Goal: Task Accomplishment & Management: Complete application form

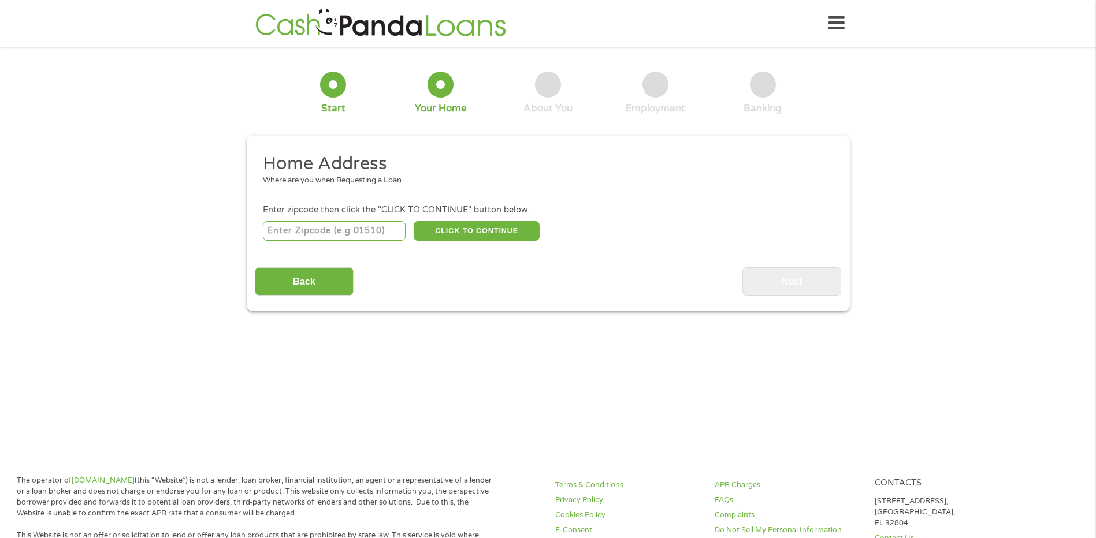
click at [367, 226] on input "number" at bounding box center [334, 231] width 143 height 20
type input "77536"
click at [447, 232] on button "CLICK TO CONTINUE" at bounding box center [477, 231] width 126 height 20
type input "77536"
type input "[GEOGRAPHIC_DATA]"
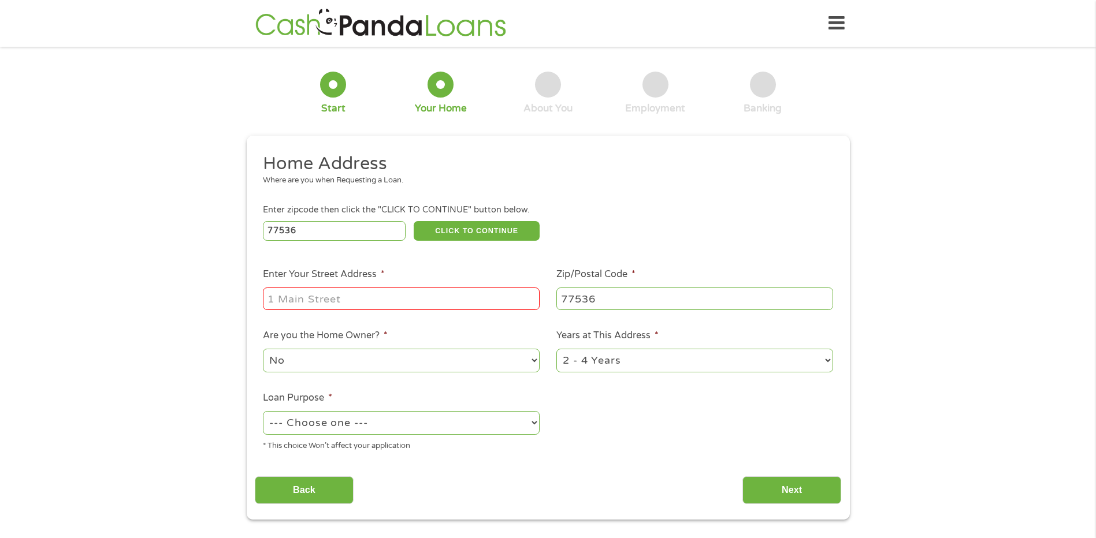
click at [418, 298] on input "Enter Your Street Address *" at bounding box center [401, 299] width 277 height 22
type input "1402 TONKAWA DRIVE"
click at [467, 333] on li "Are you the Home Owner? * No Yes" at bounding box center [401, 352] width 293 height 46
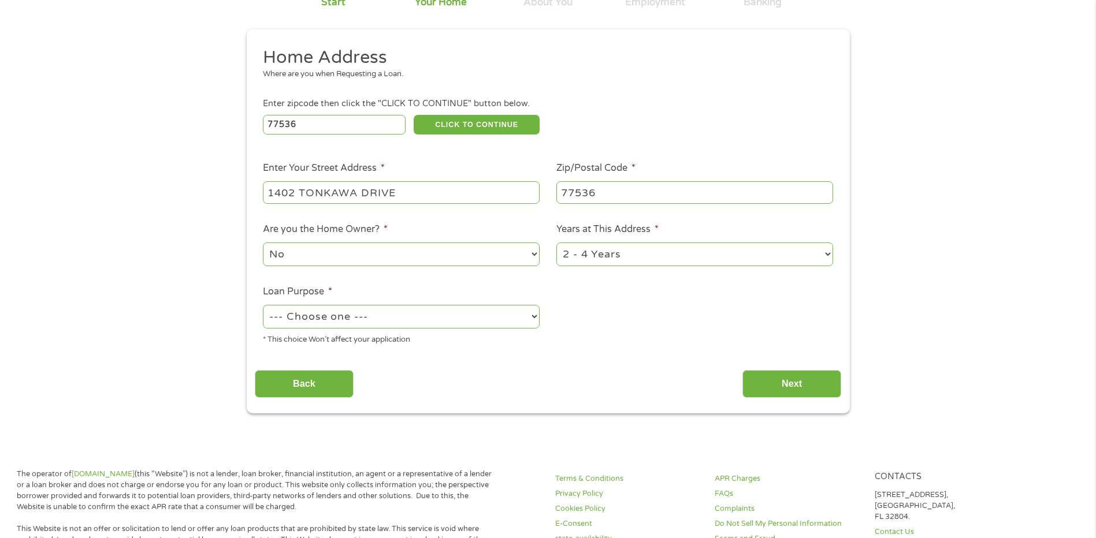
scroll to position [116, 0]
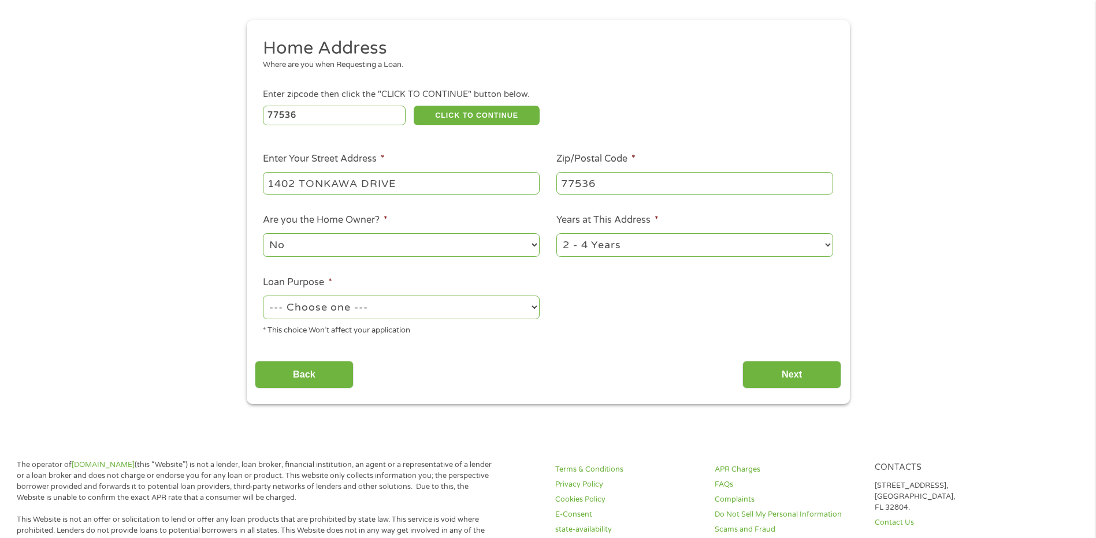
click at [585, 240] on select "1 Year or less 1 - 2 Years 2 - 4 Years Over 4 Years" at bounding box center [694, 245] width 277 height 24
select select "12months"
click at [556, 233] on select "1 Year or less 1 - 2 Years 2 - 4 Years Over 4 Years" at bounding box center [694, 245] width 277 height 24
click at [469, 306] on select "--- Choose one --- Pay Bills Debt Consolidation Home Improvement Major Purchase…" at bounding box center [401, 308] width 277 height 24
select select "paybills"
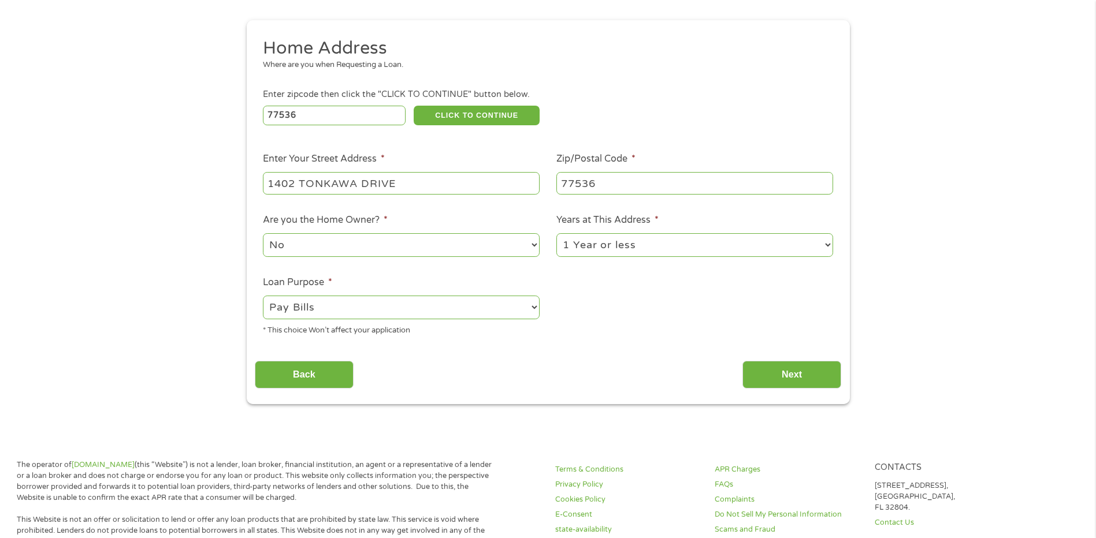
click at [263, 296] on select "--- Choose one --- Pay Bills Debt Consolidation Home Improvement Major Purchase…" at bounding box center [401, 308] width 277 height 24
click at [317, 372] on input "Back" at bounding box center [304, 375] width 99 height 28
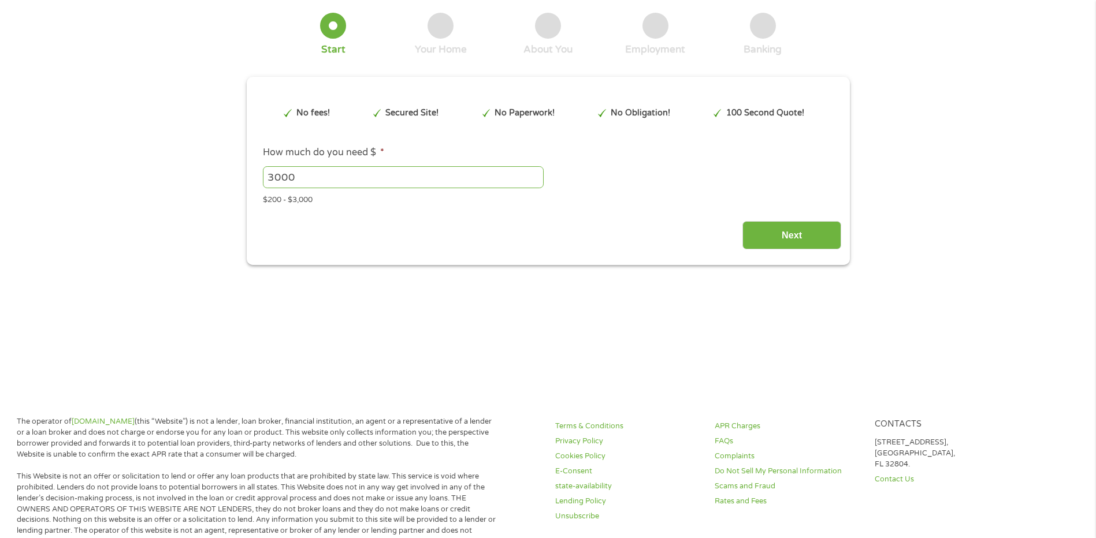
scroll to position [0, 0]
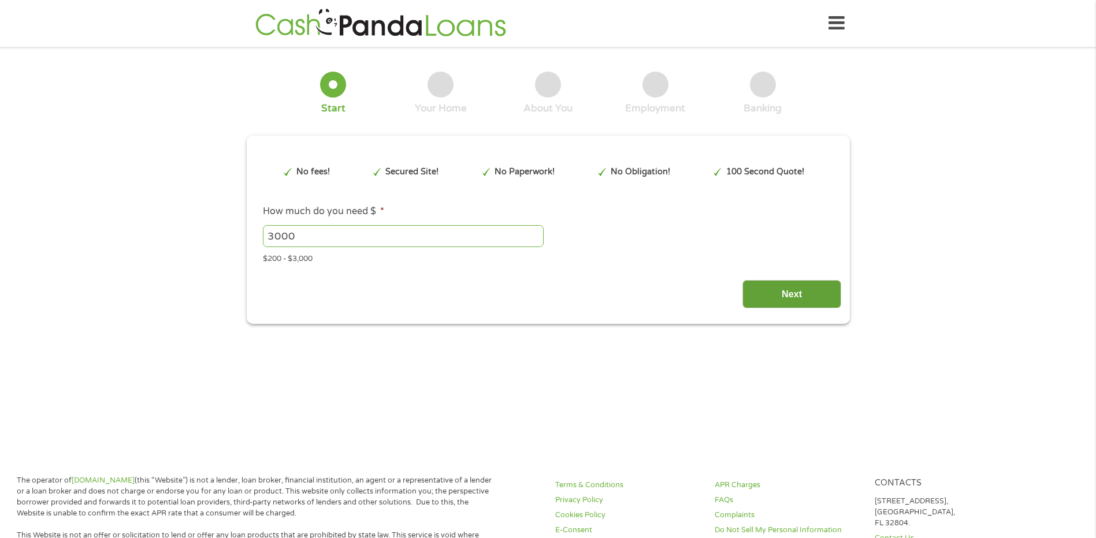
click at [772, 291] on input "Next" at bounding box center [791, 294] width 99 height 28
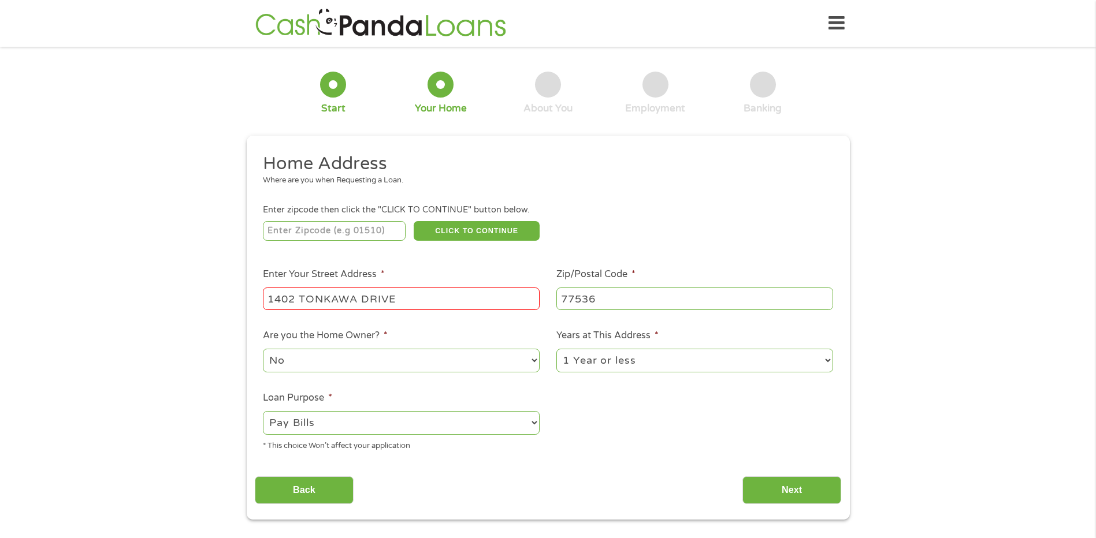
scroll to position [5, 5]
click at [512, 295] on input "1402 TONKAWA DRIVE" at bounding box center [401, 299] width 277 height 22
click at [616, 459] on ul "Home Address Where are you when Requesting a Loan. Enter zipcode then click the…" at bounding box center [548, 307] width 586 height 308
click at [768, 492] on input "Next" at bounding box center [791, 491] width 99 height 28
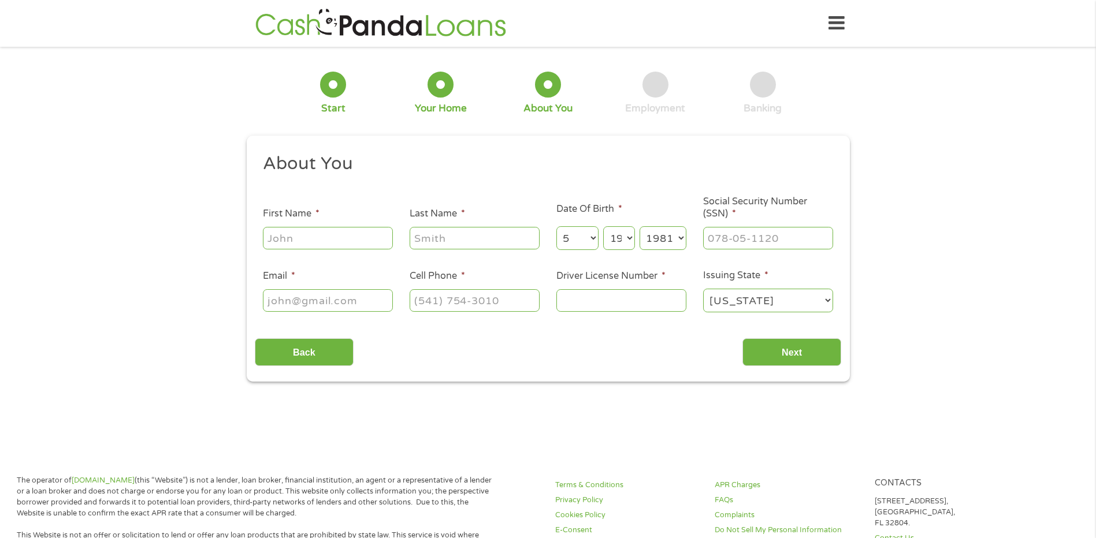
drag, startPoint x: 389, startPoint y: 245, endPoint x: 384, endPoint y: 239, distance: 7.8
click at [389, 245] on input "First Name *" at bounding box center [328, 238] width 130 height 22
type input "[PERSON_NAME]"
type input "[EMAIL_ADDRESS][DOMAIN_NAME]"
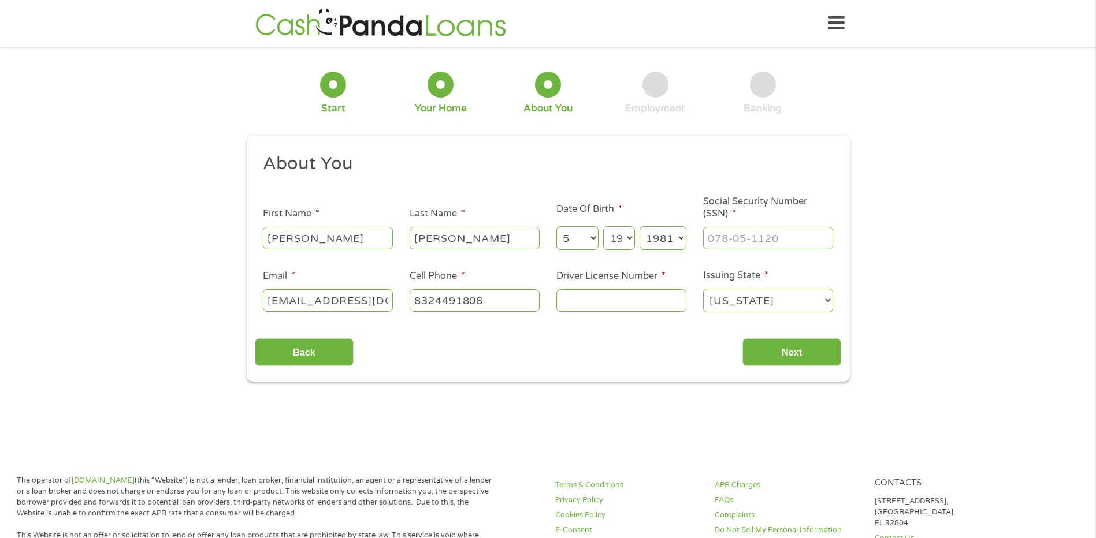
type input "[PHONE_NUMBER]"
click at [750, 234] on input "___-__-____" at bounding box center [768, 238] width 130 height 22
type input "464-57-6461"
click at [670, 309] on input "Driver License Number *" at bounding box center [621, 300] width 130 height 22
type input "118e138003"
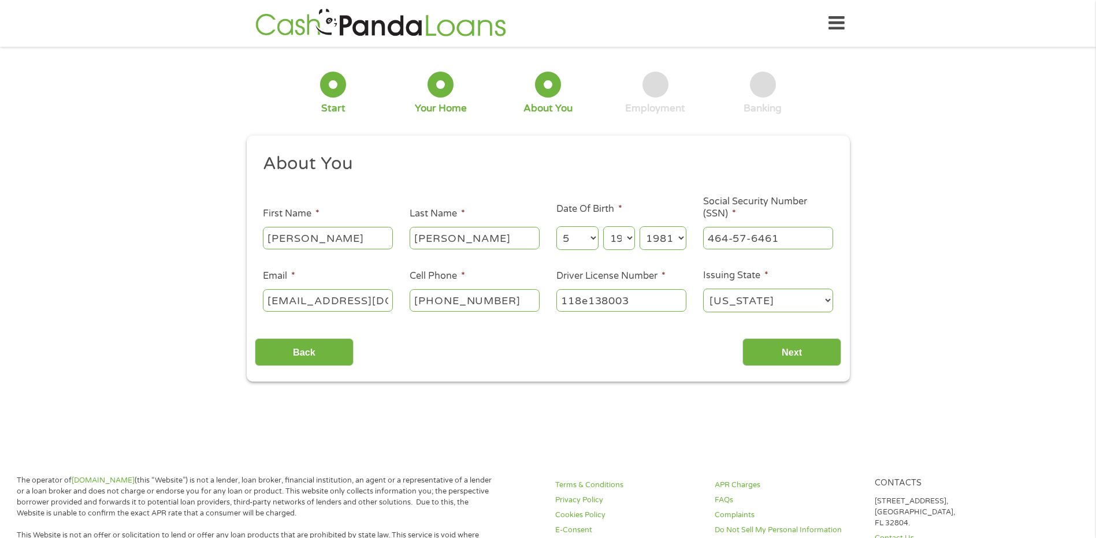
select select "[US_STATE]"
click at [837, 359] on input "Next" at bounding box center [791, 353] width 99 height 28
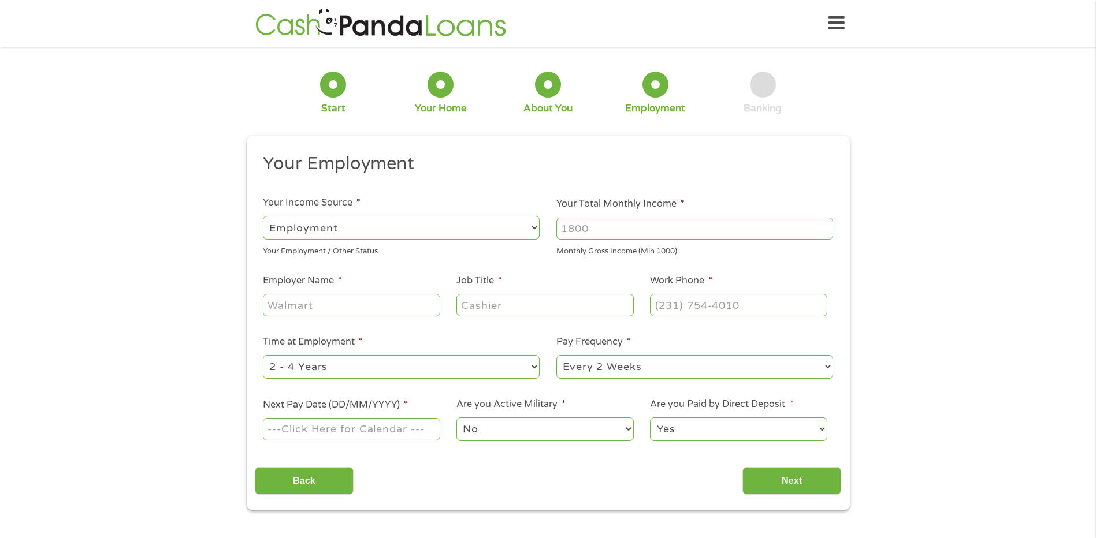
click at [682, 235] on input "Your Total Monthly Income *" at bounding box center [694, 229] width 277 height 22
type input "2000"
click at [412, 304] on input "Employer Name *" at bounding box center [351, 305] width 177 height 22
type input "m"
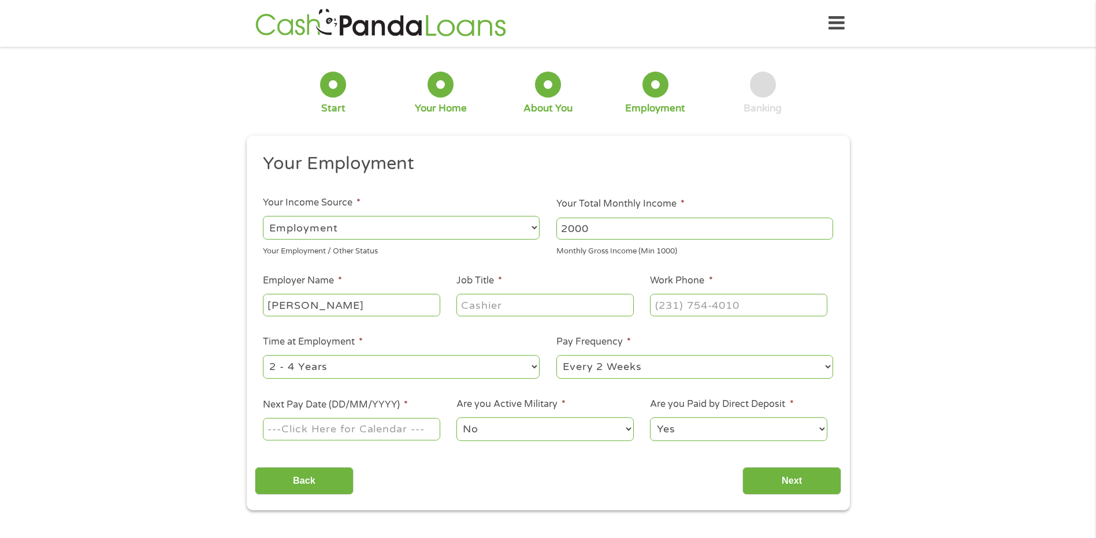
type input "[PERSON_NAME]"
type input "Cleaner"
type input "[PHONE_NUMBER]"
click at [410, 366] on select "--- Choose one --- 1 Year or less 1 - 2 Years 2 - 4 Years Over 4 Years" at bounding box center [401, 367] width 277 height 24
select select "12months"
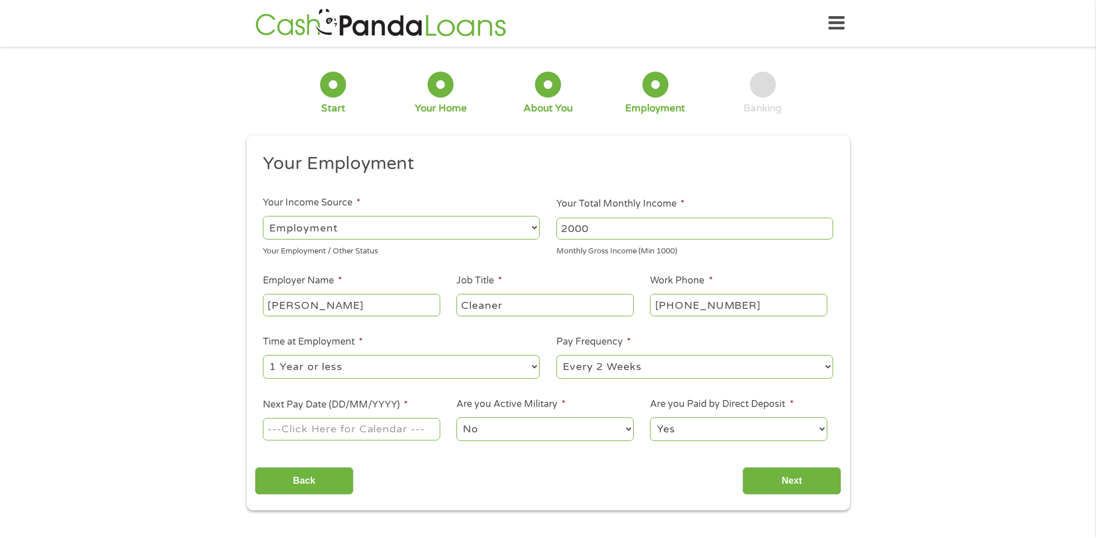
click at [263, 355] on select "--- Choose one --- 1 Year or less 1 - 2 Years 2 - 4 Years Over 4 Years" at bounding box center [401, 367] width 277 height 24
click at [588, 370] on select "--- Choose one --- Every 2 Weeks Every Week Monthly Semi-Monthly" at bounding box center [694, 367] width 277 height 24
select select "monthly"
click at [556, 355] on select "--- Choose one --- Every 2 Weeks Every Week Monthly Semi-Monthly" at bounding box center [694, 367] width 277 height 24
click at [381, 432] on input "Next Pay Date (DD/MM/YYYY) *" at bounding box center [351, 429] width 177 height 22
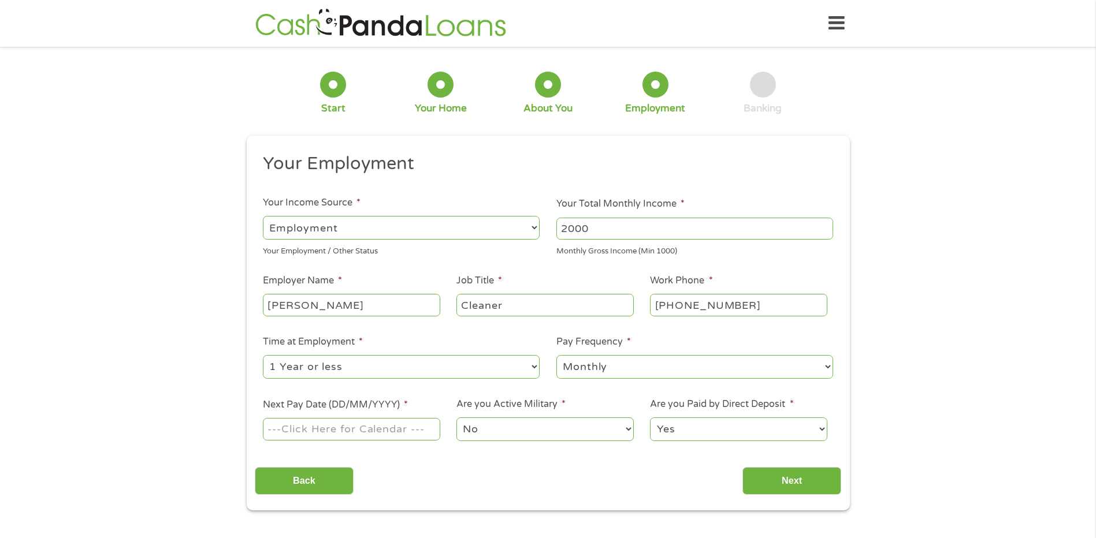
click at [395, 429] on input "Next Pay Date (DD/MM/YYYY) *" at bounding box center [351, 429] width 177 height 22
click at [394, 428] on input "Next Pay Date (DD/MM/YYYY) *" at bounding box center [351, 429] width 177 height 22
type input "10012025"
click at [697, 423] on select "Yes No" at bounding box center [738, 430] width 177 height 24
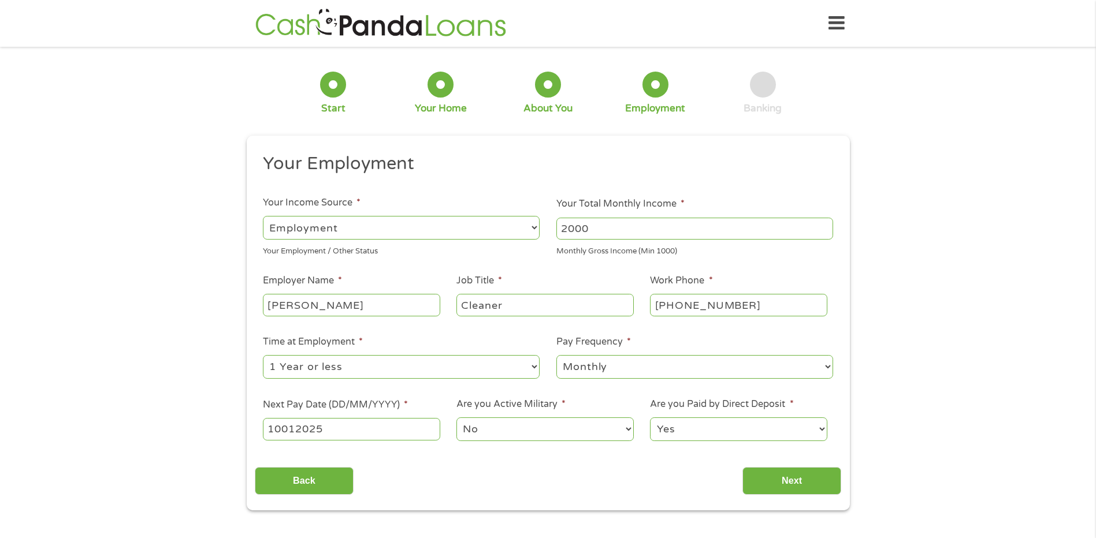
select select "0"
click at [650, 418] on select "Yes No" at bounding box center [738, 430] width 177 height 24
click at [763, 477] on input "Next" at bounding box center [791, 481] width 99 height 28
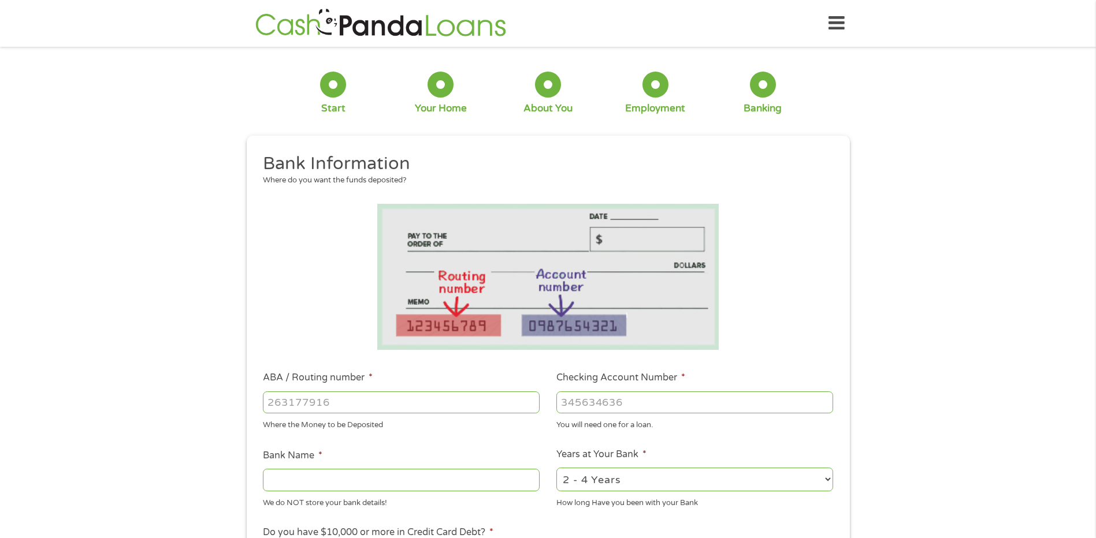
click at [372, 403] on input "ABA / Routing number *" at bounding box center [401, 403] width 277 height 22
type input "111000025"
type input "BANK OF AMERICA NA"
type input "111000025"
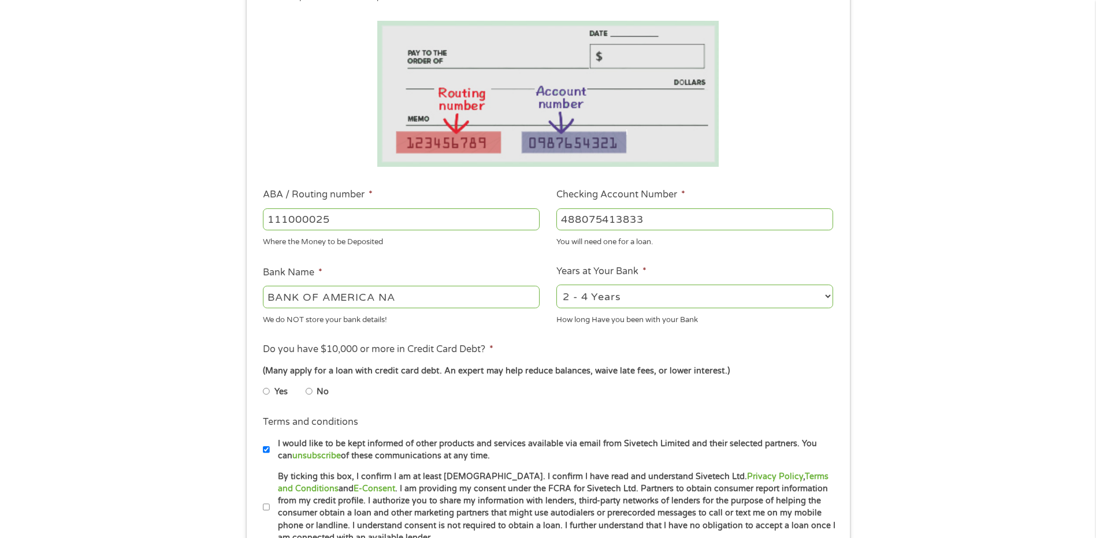
scroll to position [231, 0]
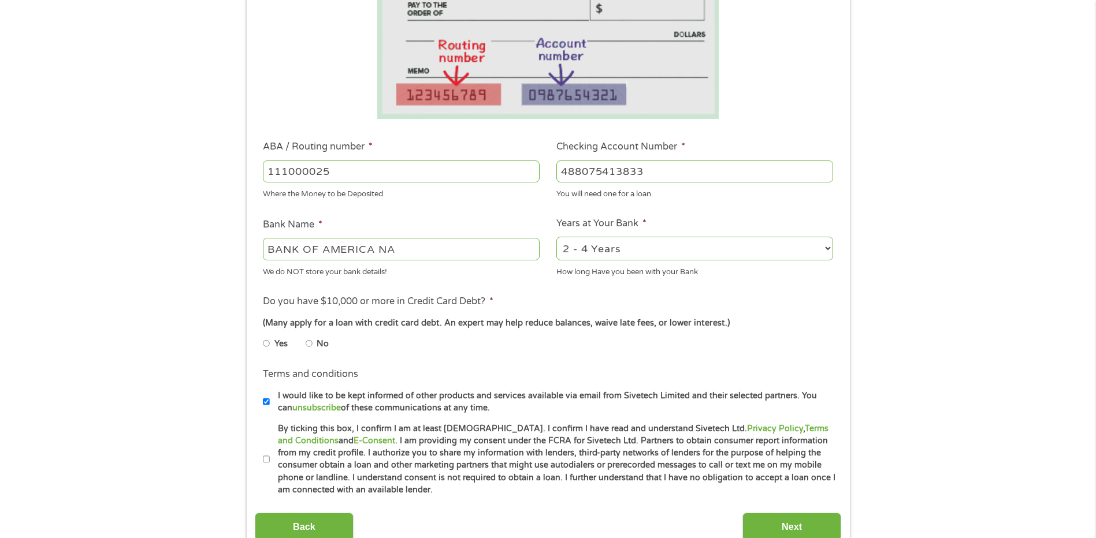
type input "488075413833"
click at [587, 255] on select "2 - 4 Years 6 - 12 Months 1 - 2 Years Over 4 Years" at bounding box center [694, 249] width 277 height 24
select select "60months"
click at [556, 237] on select "2 - 4 Years 6 - 12 Months 1 - 2 Years Over 4 Years" at bounding box center [694, 249] width 277 height 24
click at [310, 344] on input "No" at bounding box center [309, 343] width 7 height 18
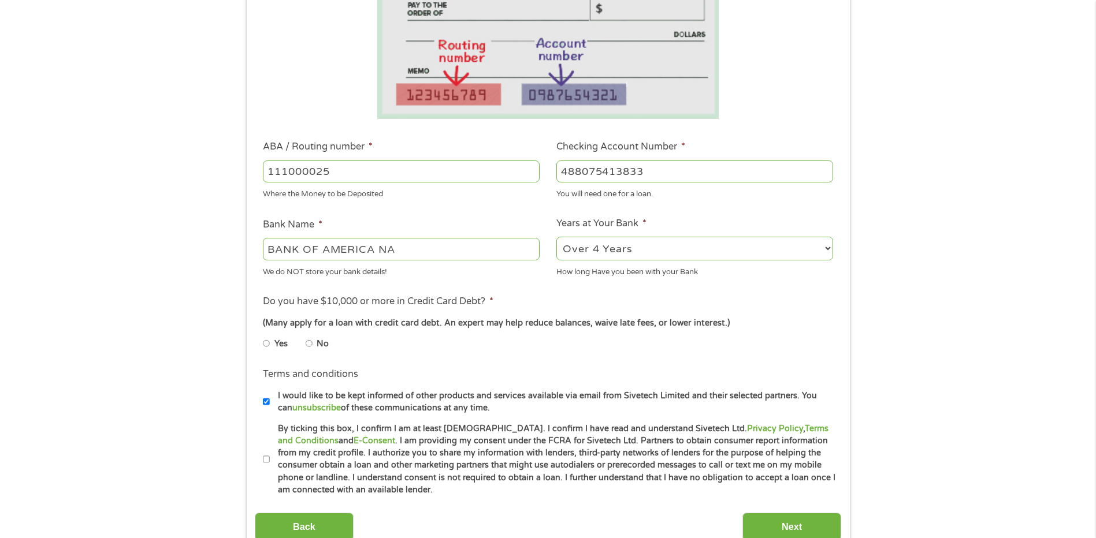
radio input "true"
click at [267, 403] on input "I would like to be kept informed of other products and services available via e…" at bounding box center [266, 402] width 7 height 18
checkbox input "false"
click at [263, 456] on input "By ticking this box, I confirm I am at least [DEMOGRAPHIC_DATA]. I confirm I ha…" at bounding box center [266, 460] width 7 height 18
checkbox input "true"
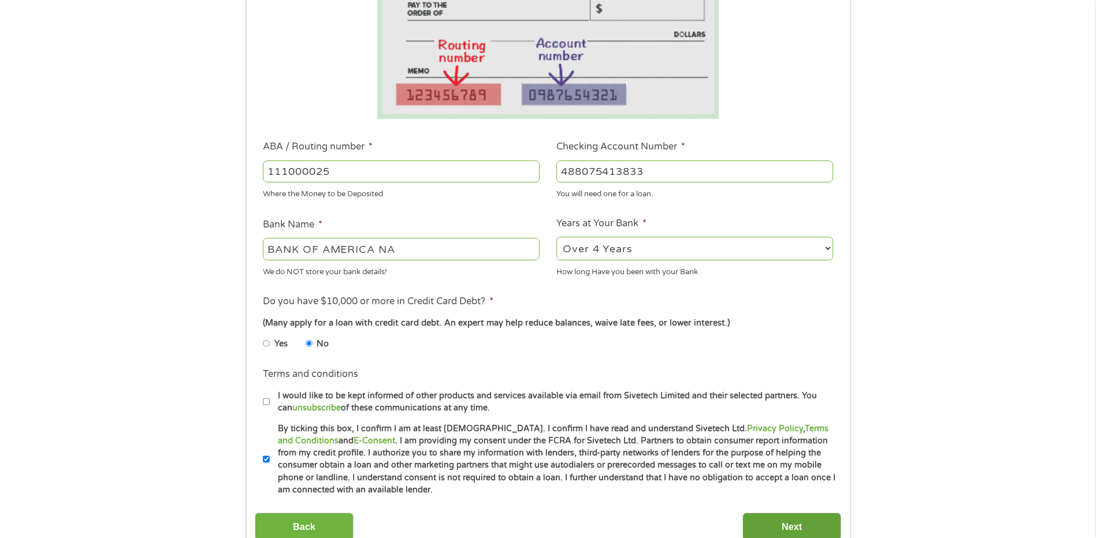
click at [778, 522] on input "Next" at bounding box center [791, 527] width 99 height 28
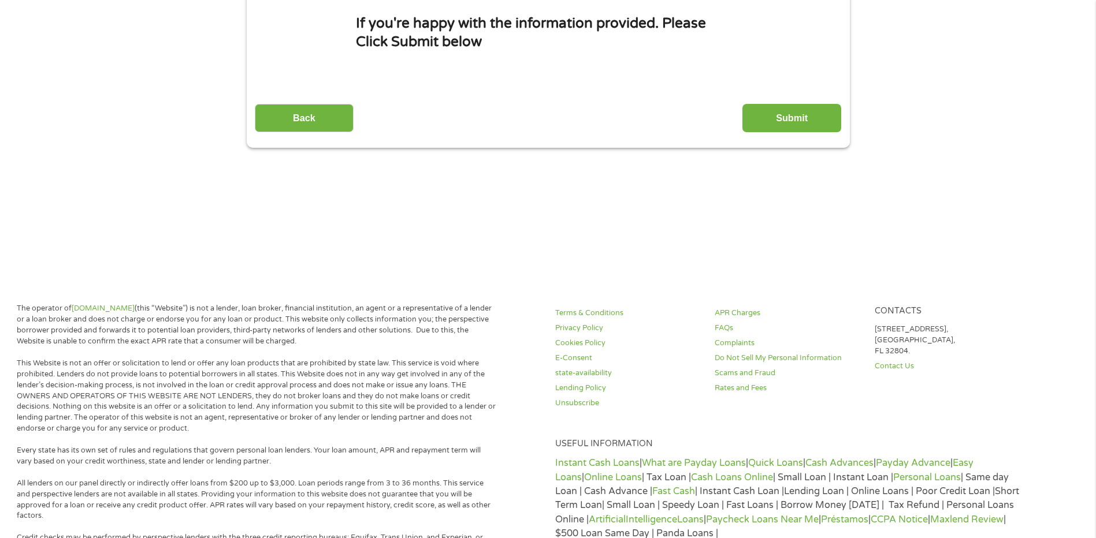
scroll to position [0, 0]
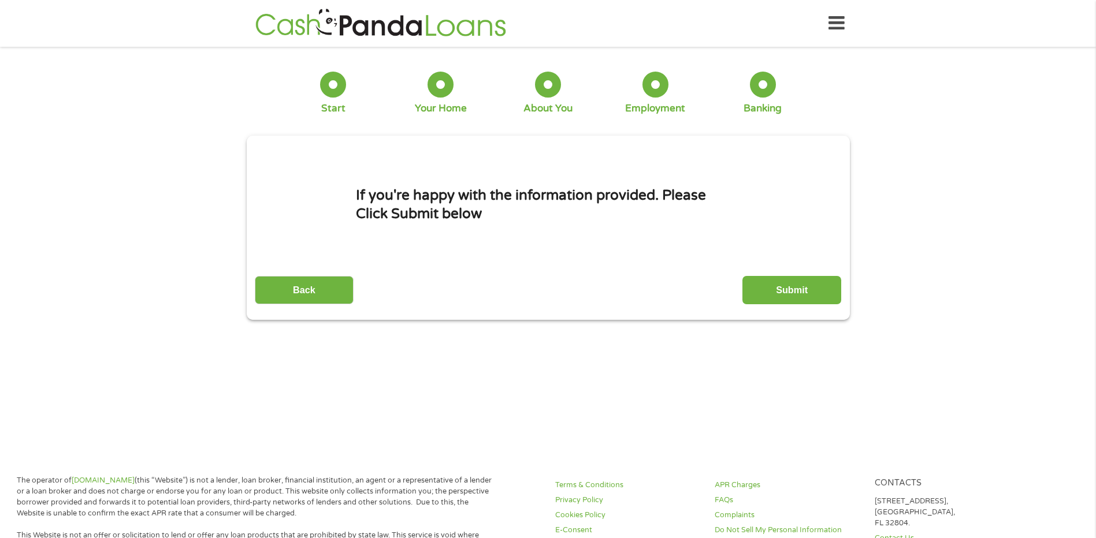
click at [770, 291] on input "Submit" at bounding box center [791, 290] width 99 height 28
